Goal: Information Seeking & Learning: Check status

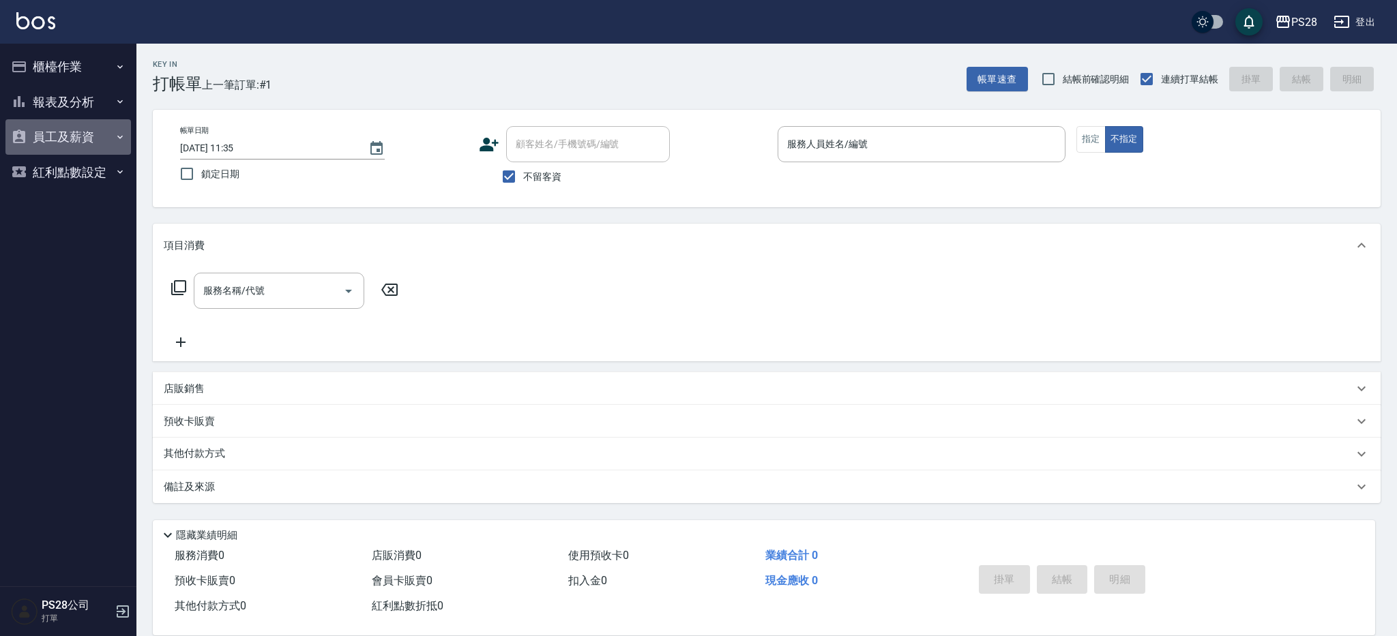
click at [98, 136] on button "員工及薪資" at bounding box center [68, 136] width 126 height 35
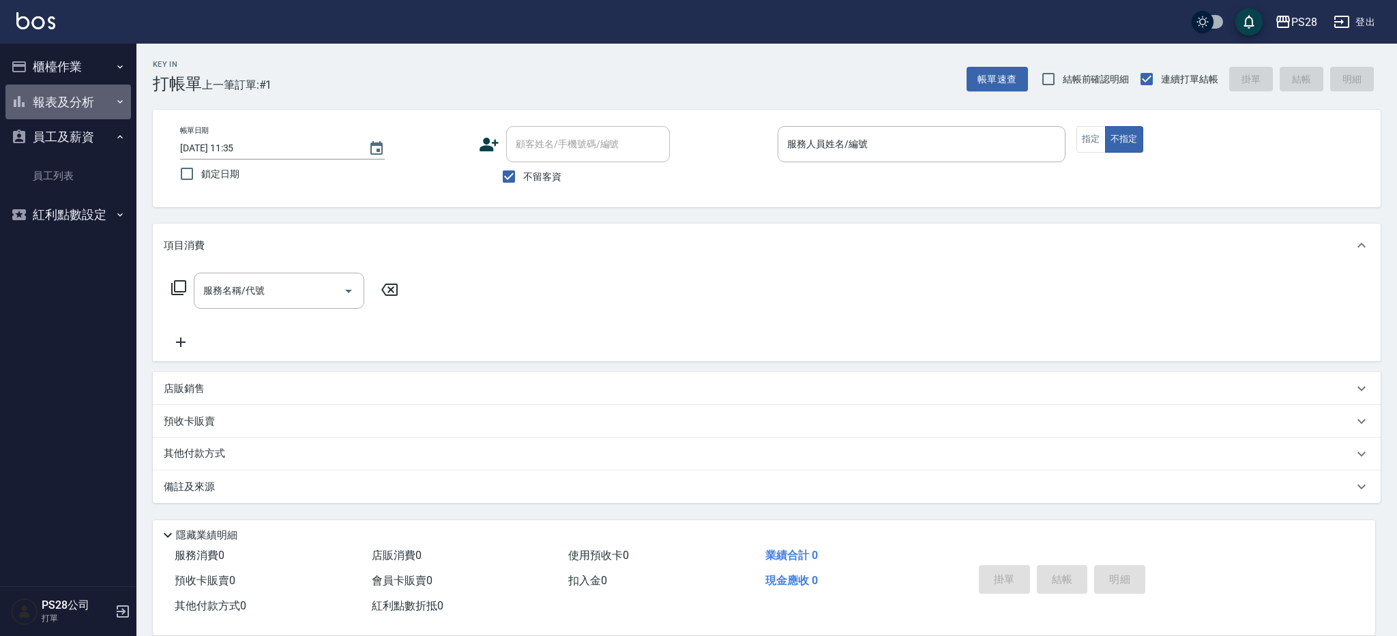
click at [97, 100] on button "報表及分析" at bounding box center [68, 102] width 126 height 35
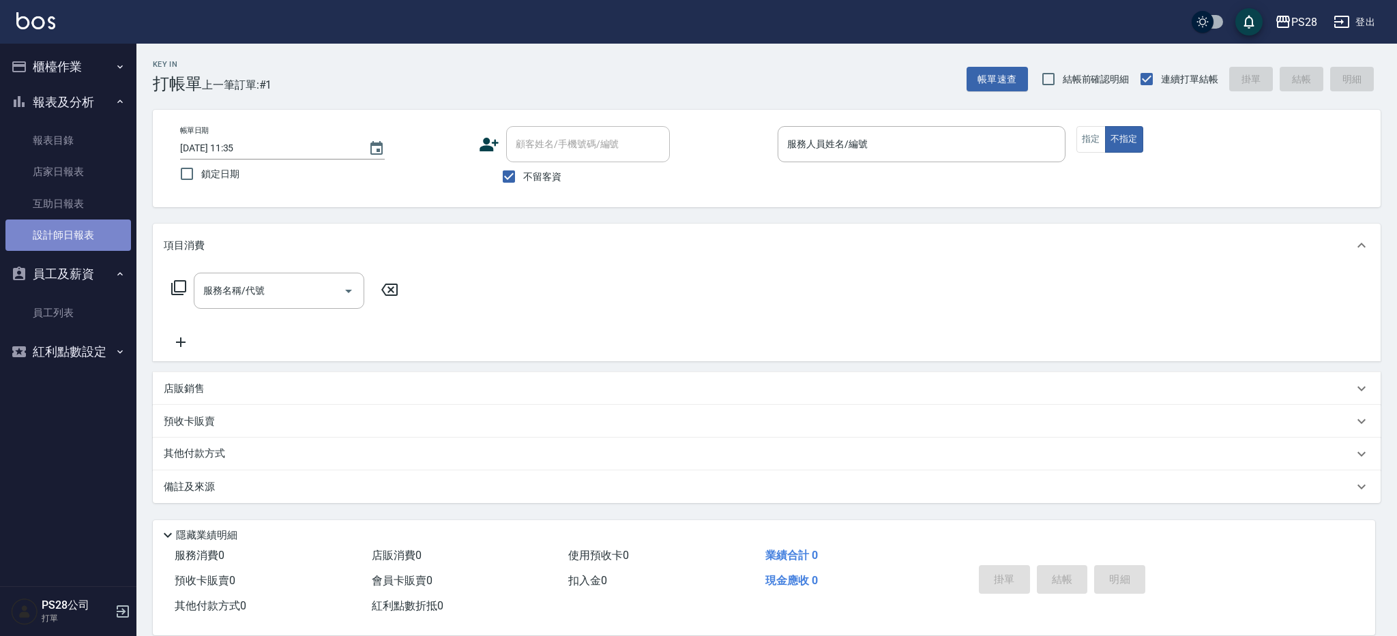
click at [81, 233] on link "設計師日報表" at bounding box center [68, 235] width 126 height 31
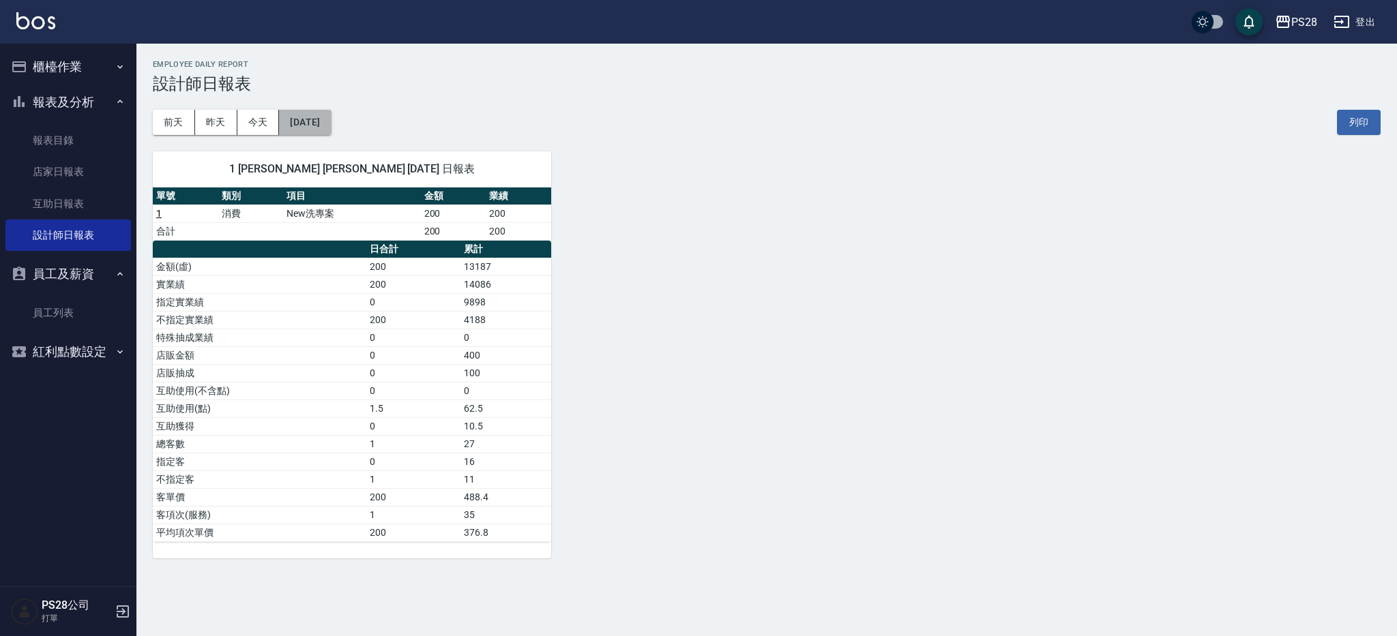
click at [315, 128] on button "[DATE]" at bounding box center [305, 122] width 52 height 25
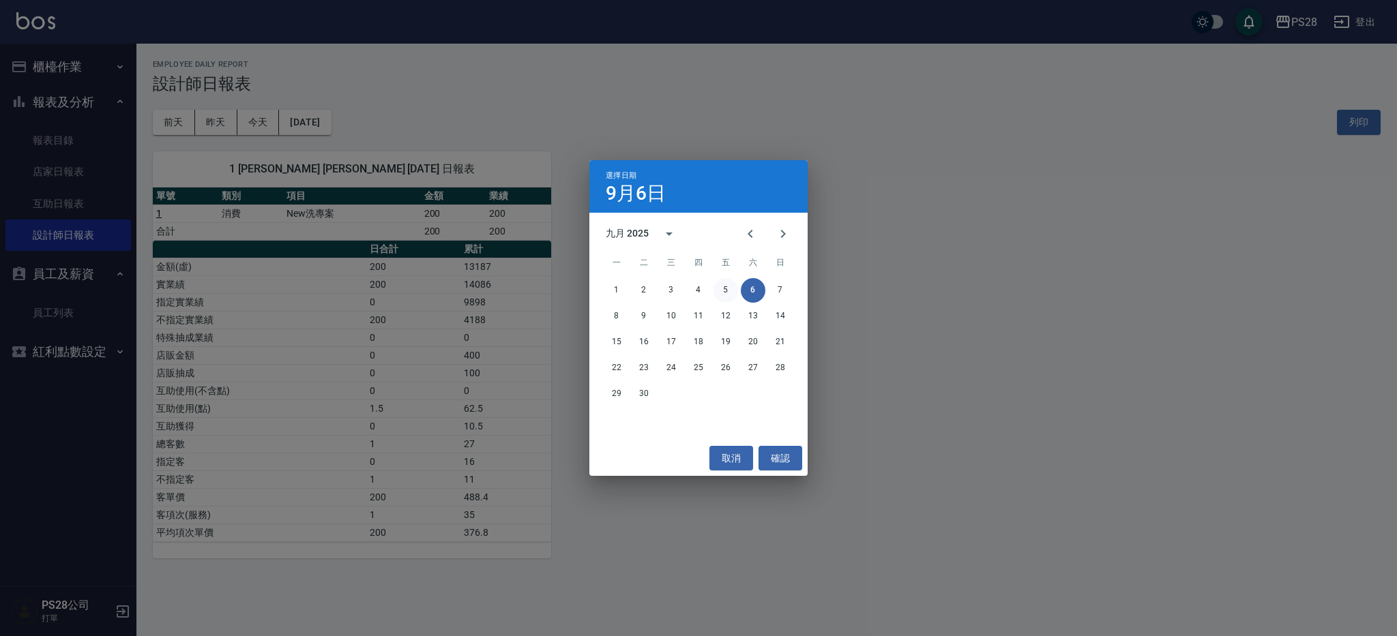
click at [734, 289] on button "5" at bounding box center [726, 290] width 25 height 25
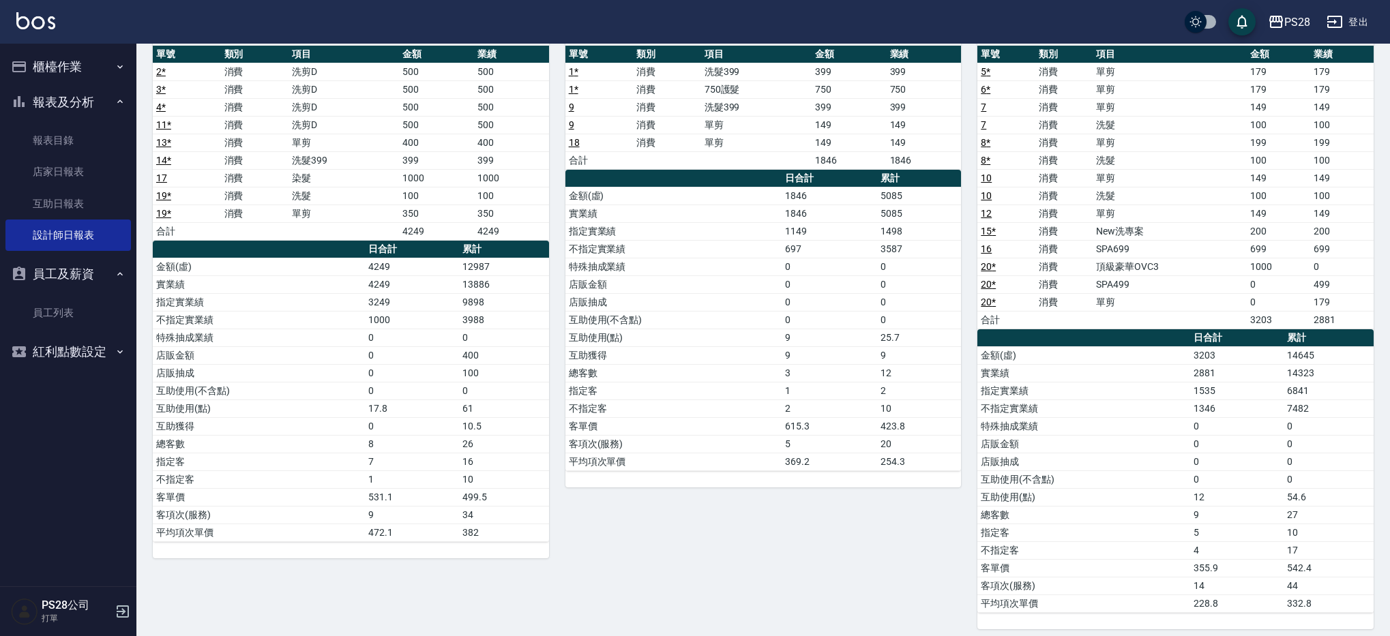
scroll to position [151, 0]
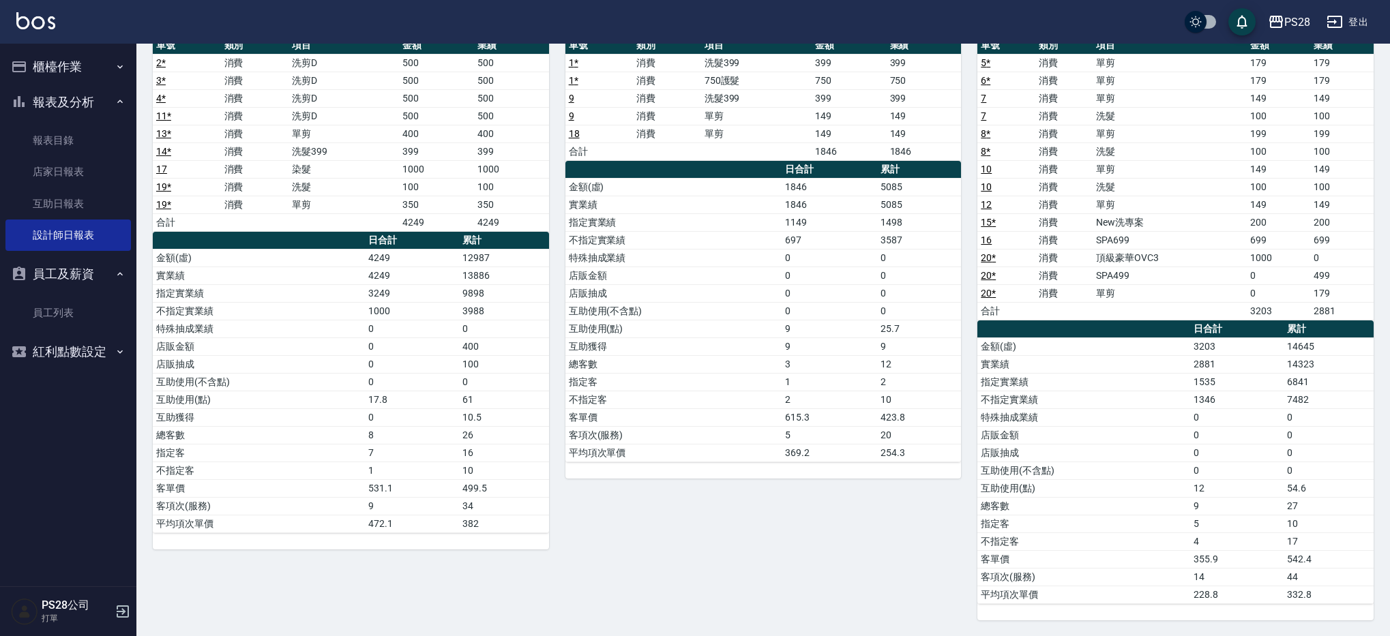
drag, startPoint x: 1035, startPoint y: 437, endPoint x: 1182, endPoint y: 439, distance: 147.4
click at [1183, 439] on td "店販金額" at bounding box center [1084, 435] width 212 height 18
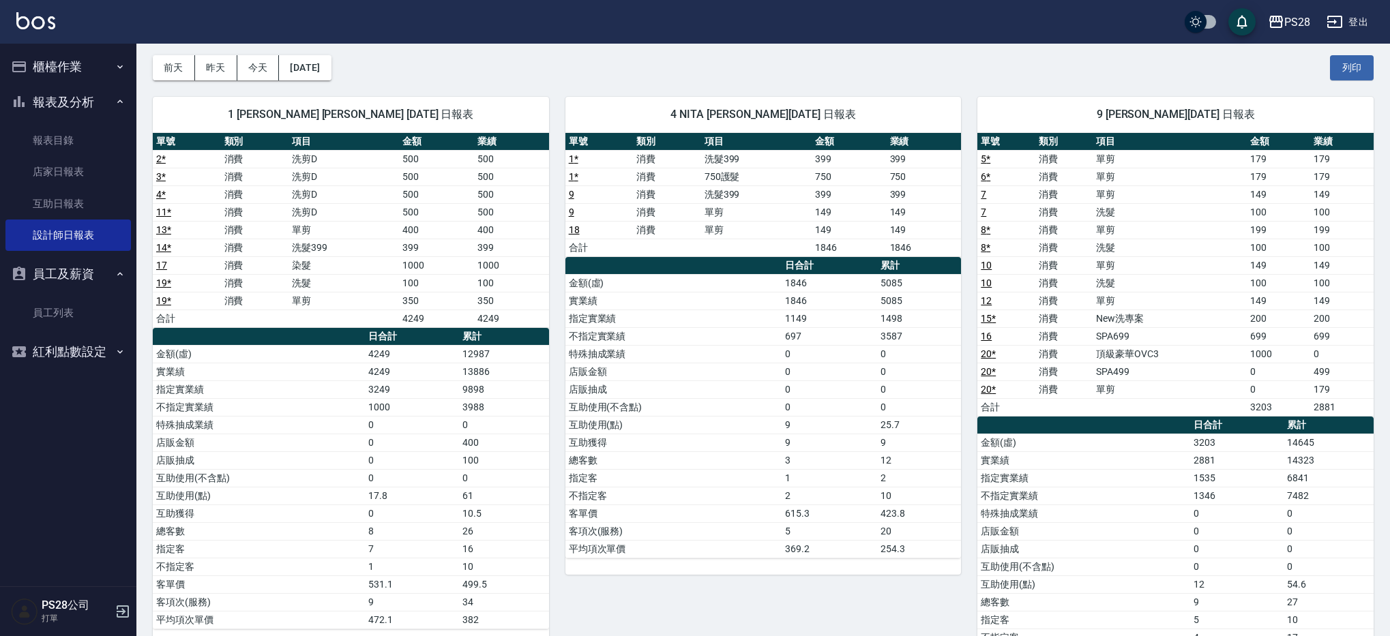
scroll to position [0, 0]
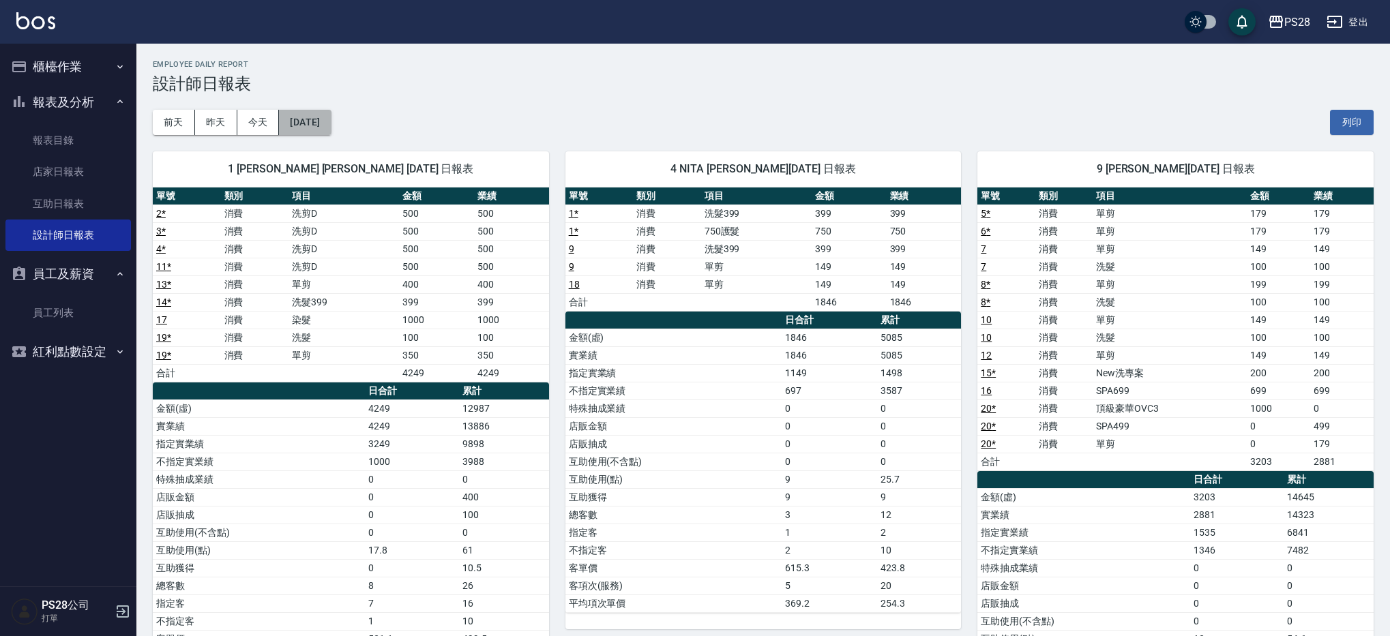
click at [331, 119] on button "[DATE]" at bounding box center [305, 122] width 52 height 25
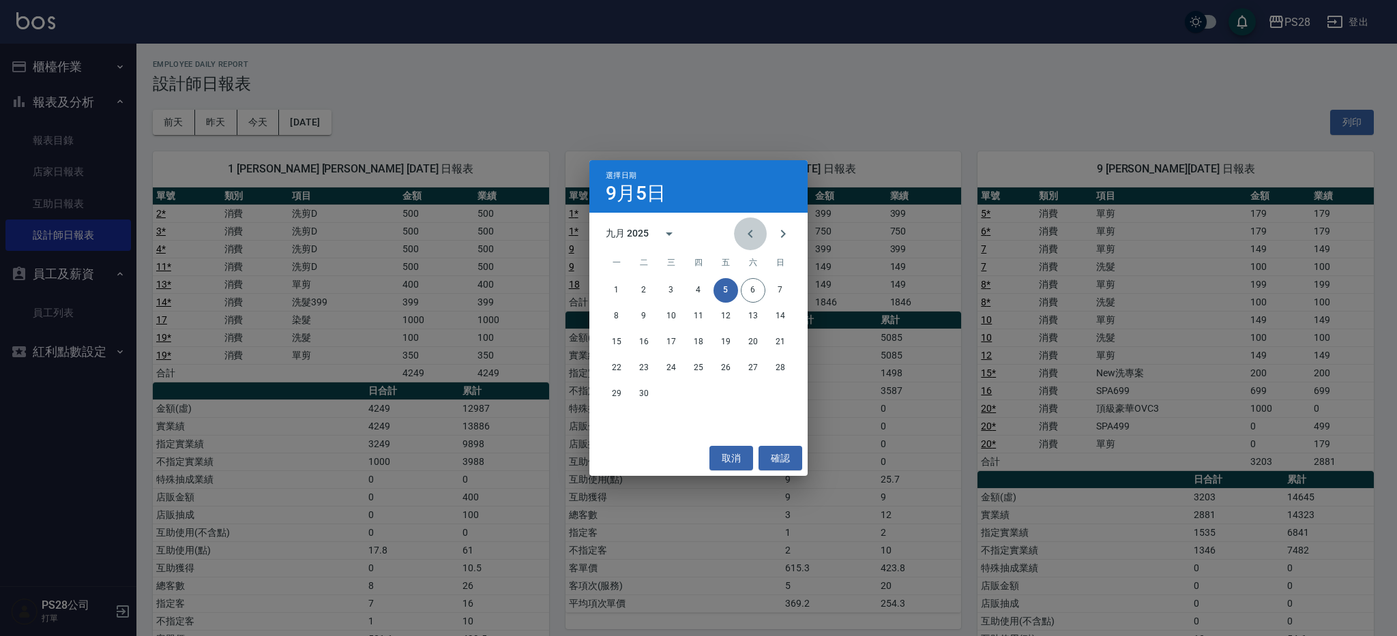
click at [749, 235] on icon "Previous month" at bounding box center [750, 234] width 5 height 8
drag, startPoint x: 724, startPoint y: 394, endPoint x: 737, endPoint y: 395, distance: 13.0
click at [724, 394] on button "29" at bounding box center [726, 394] width 25 height 25
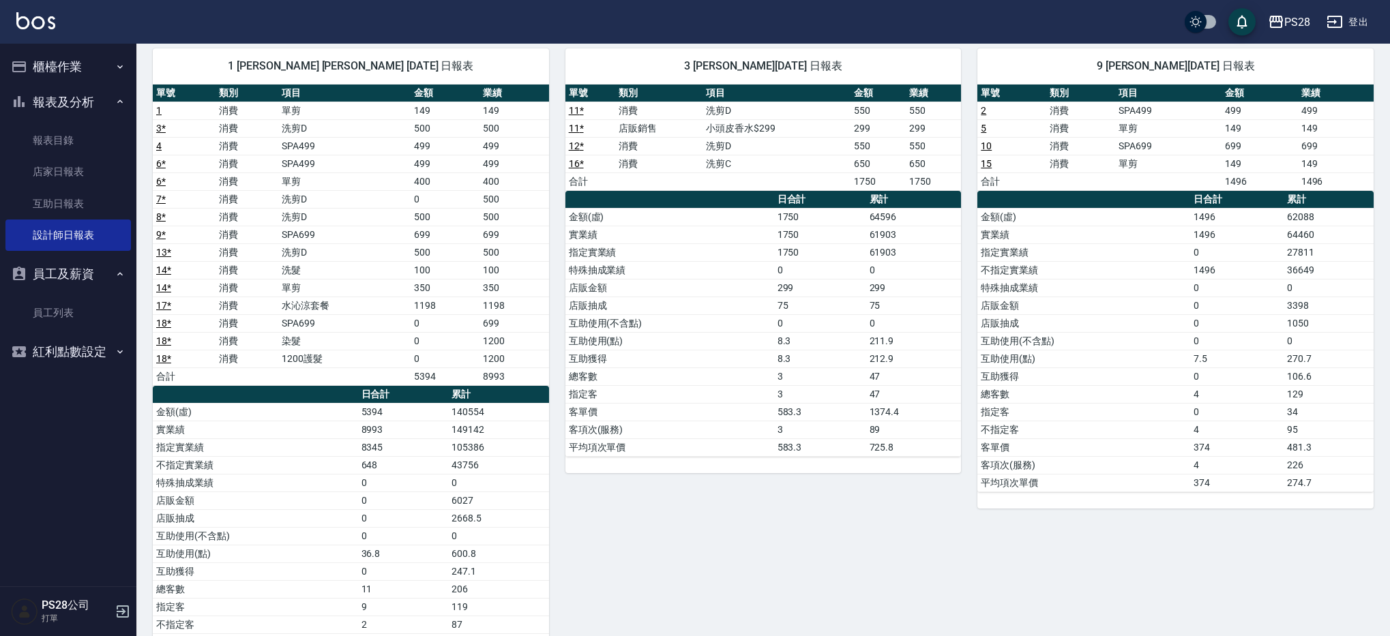
scroll to position [104, 0]
